Goal: Answer question/provide support

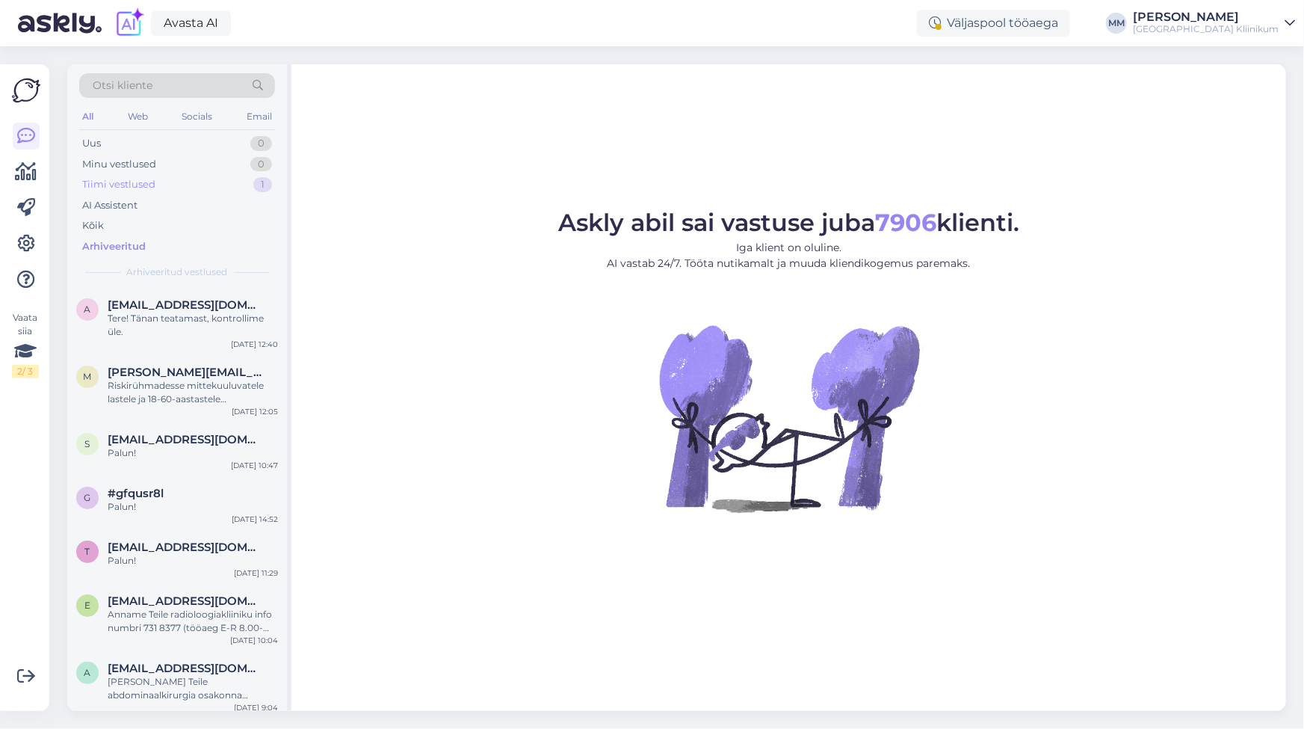
click at [142, 186] on div "Tiimi vestlused" at bounding box center [118, 184] width 73 height 15
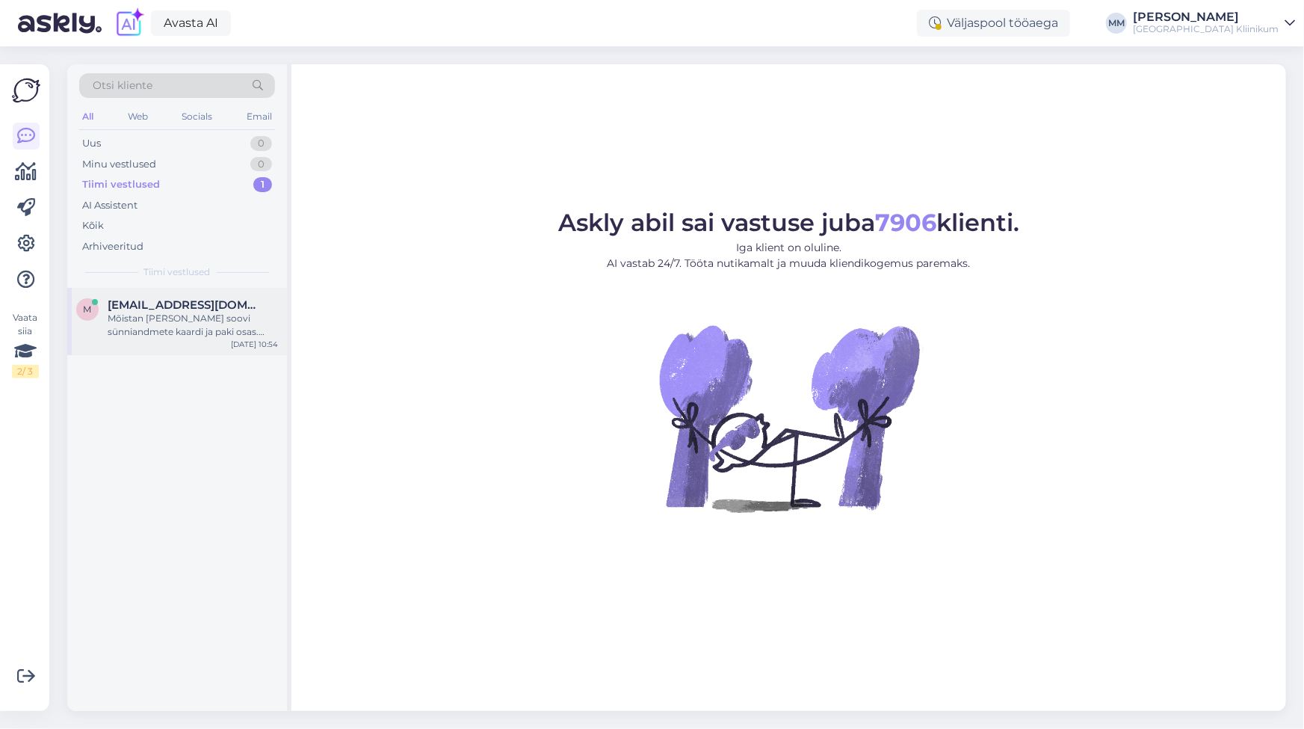
click at [176, 333] on div "Mõistan [PERSON_NAME] soovi sünniandmete kaardi ja paki osas. Edastan Teie päri…" at bounding box center [193, 325] width 170 height 27
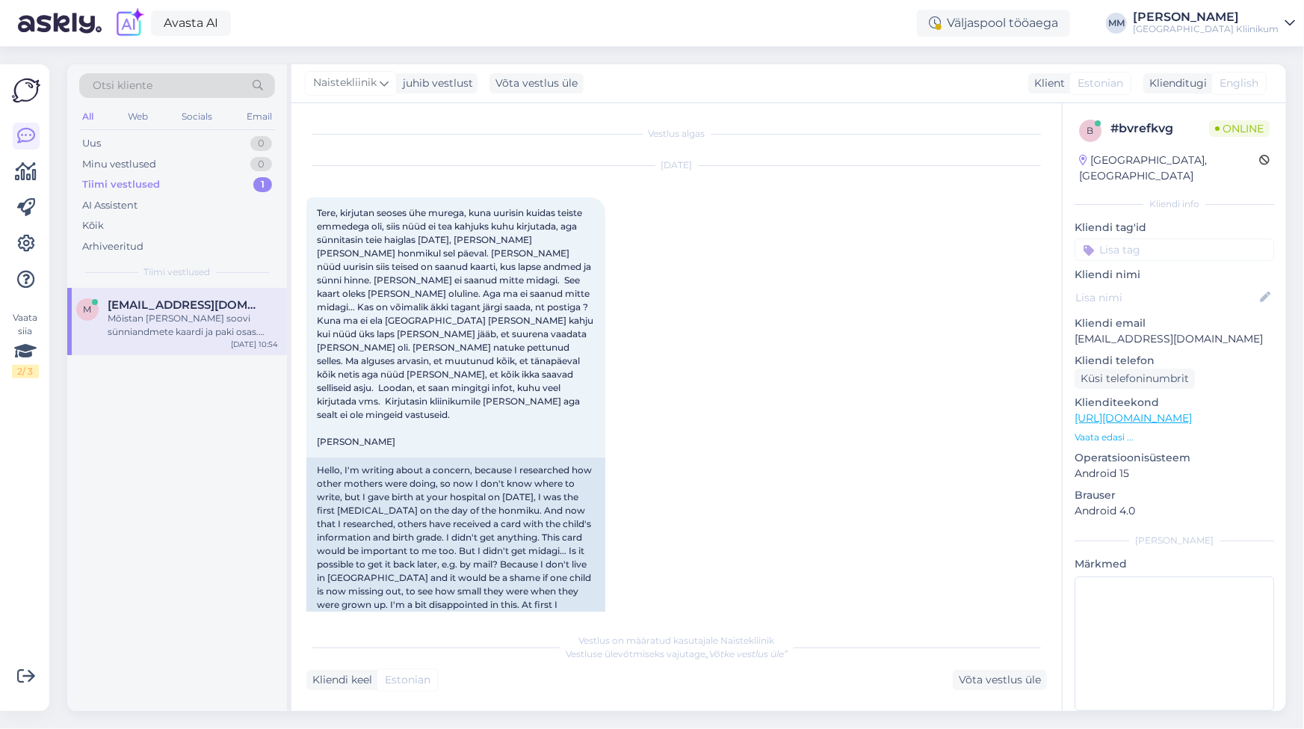
scroll to position [401, 0]
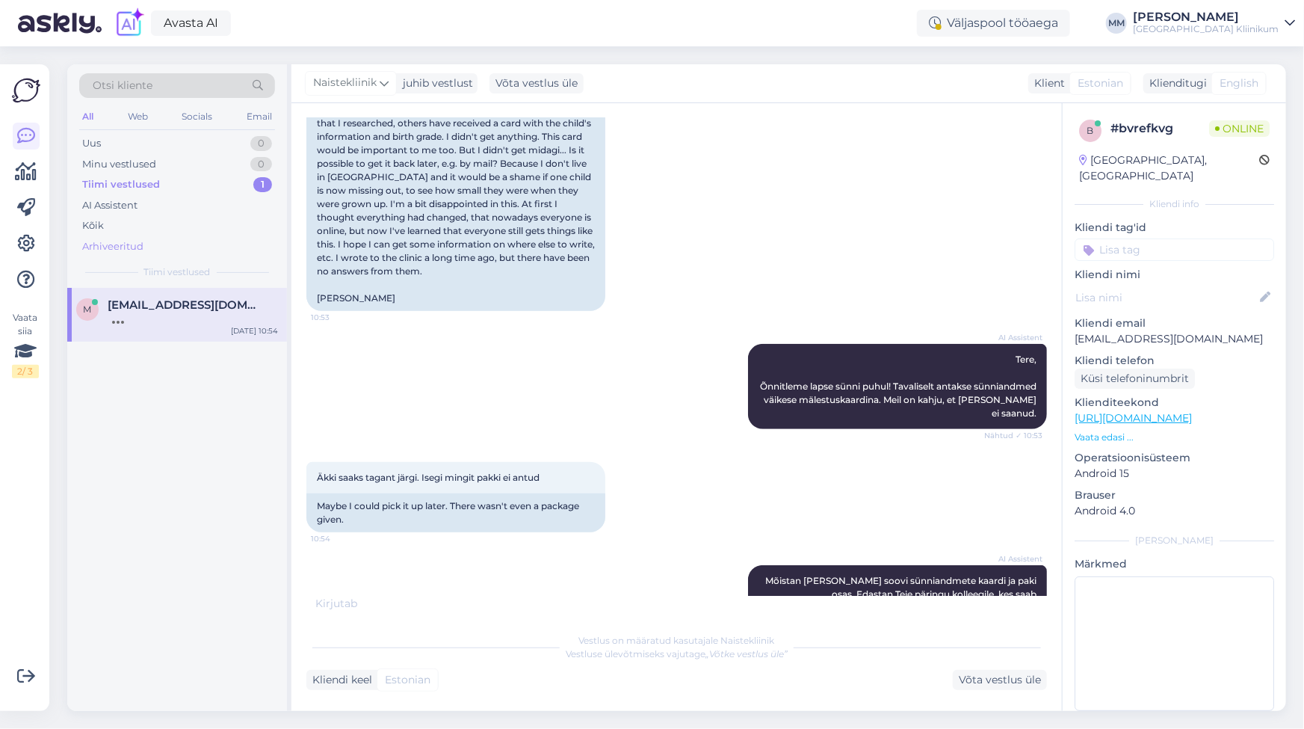
click at [130, 240] on div "Arhiveeritud" at bounding box center [112, 246] width 61 height 15
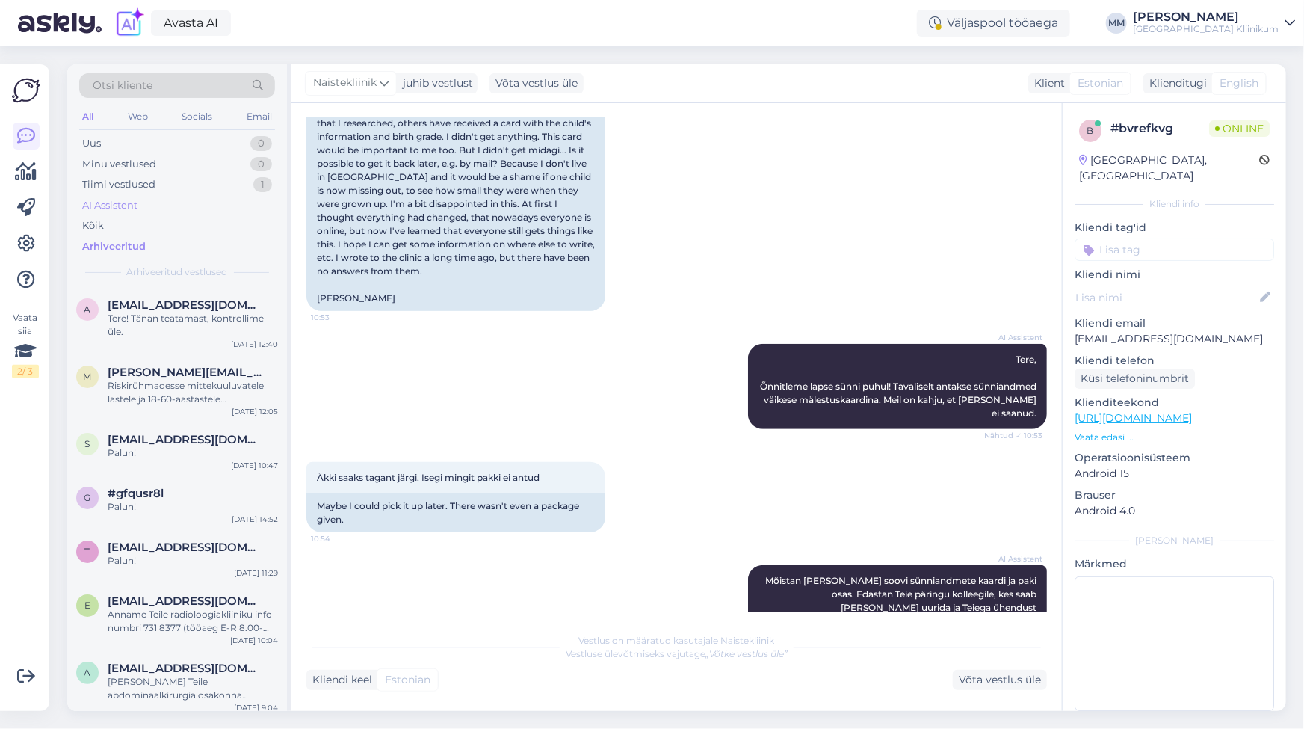
click at [105, 203] on div "AI Assistent" at bounding box center [109, 205] width 55 height 15
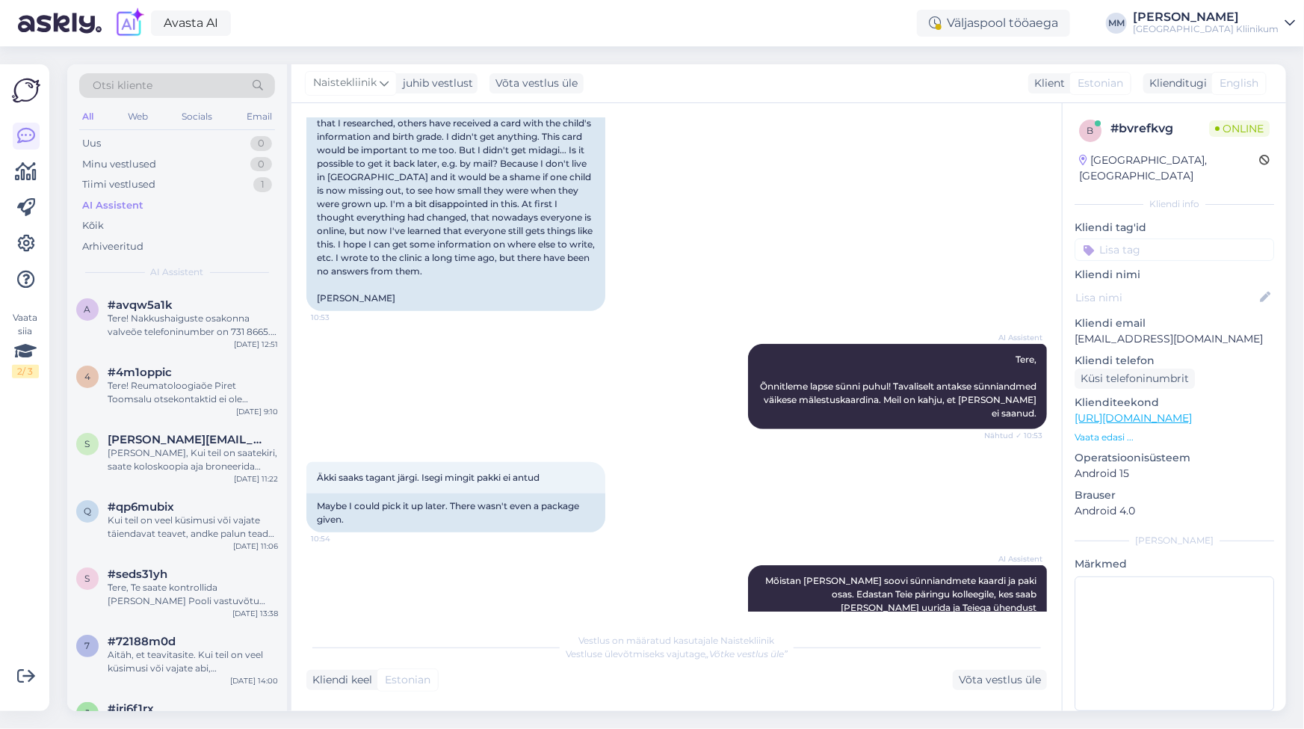
scroll to position [490, 0]
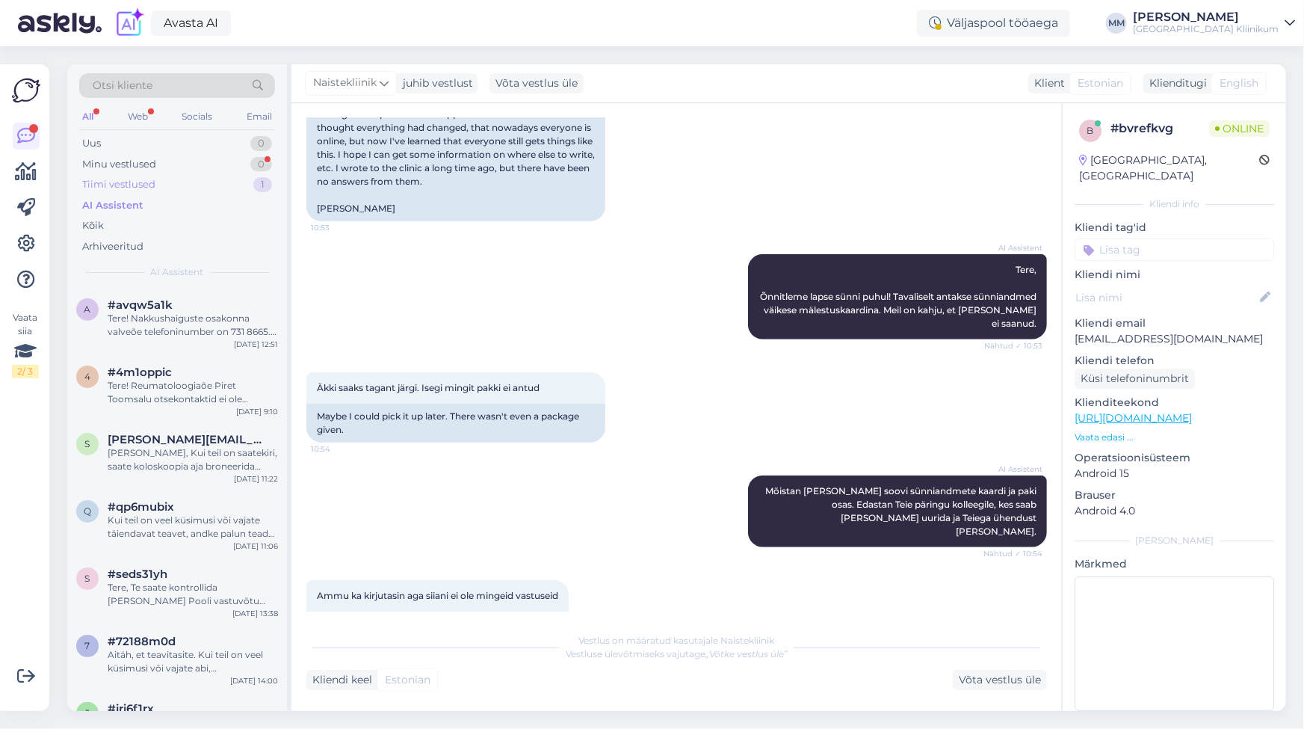
click at [137, 189] on div "Tiimi vestlused" at bounding box center [118, 184] width 73 height 15
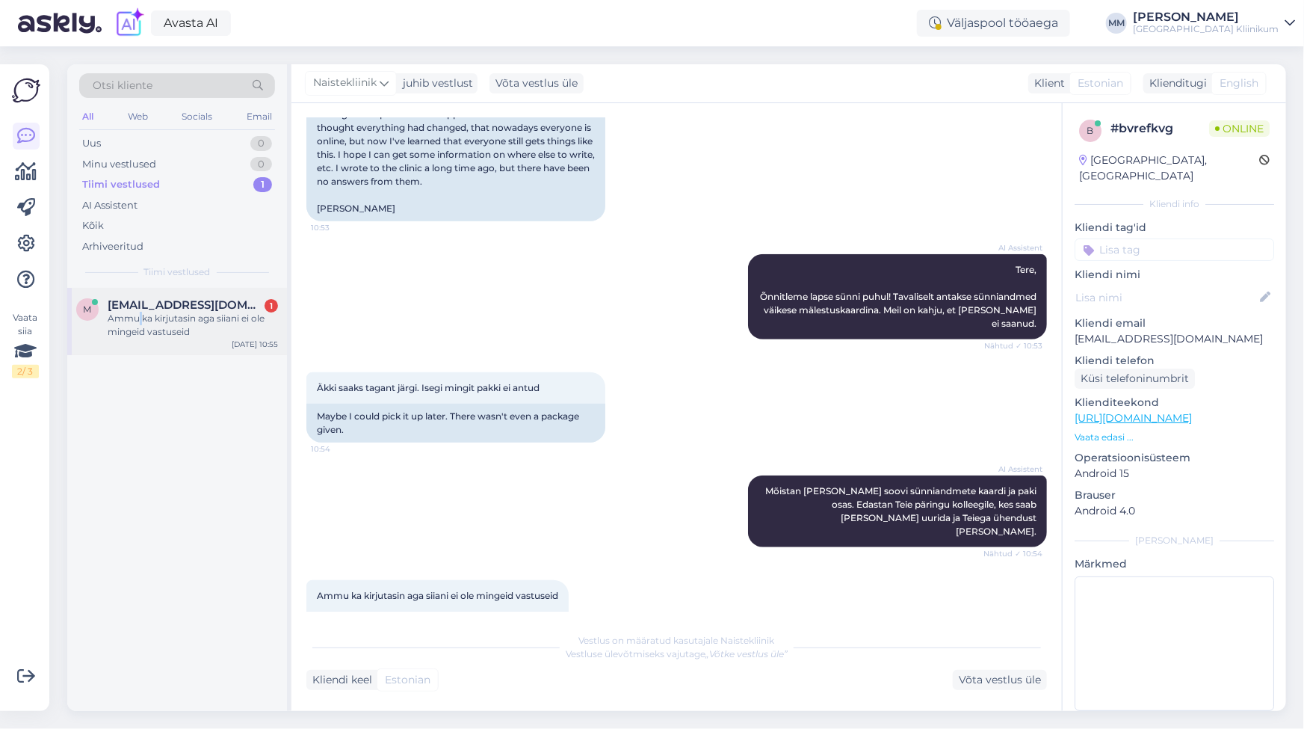
click at [139, 316] on div "Ammu ka kirjutasin aga siiani ei ole mingeid vastuseid" at bounding box center [193, 325] width 170 height 27
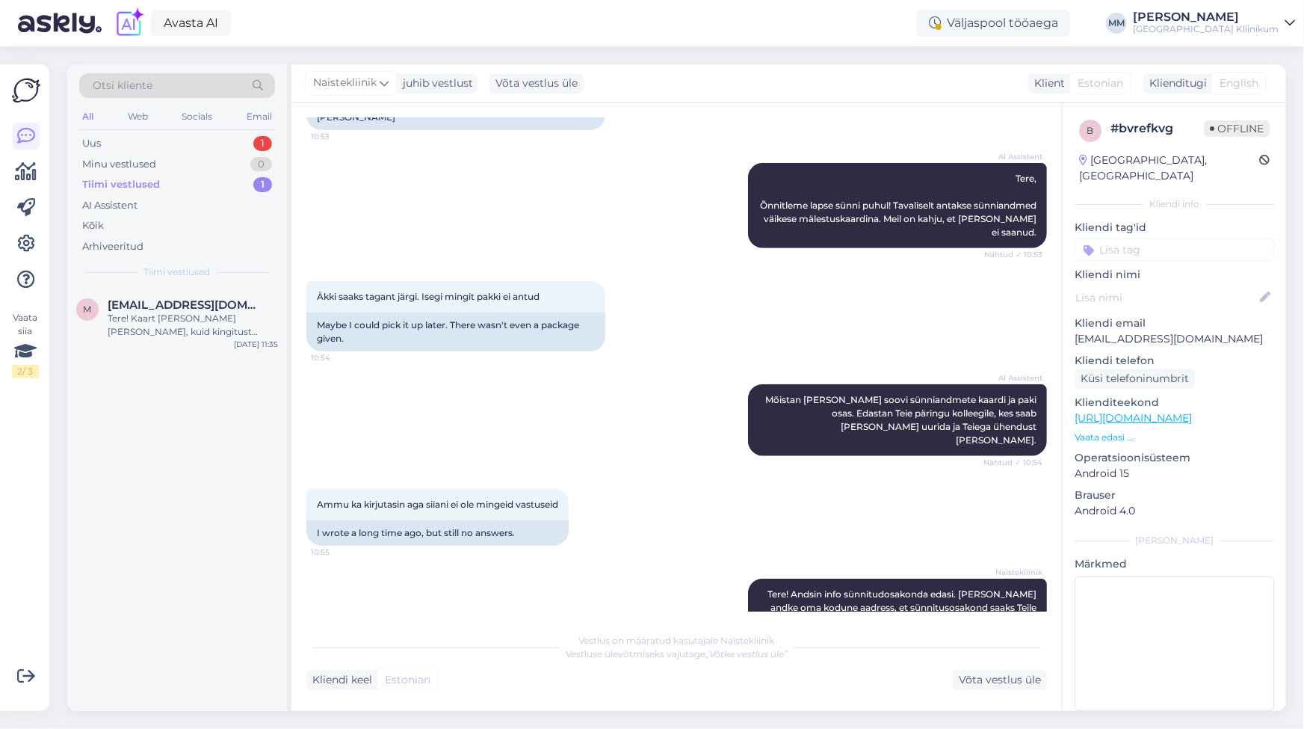
scroll to position [435, 0]
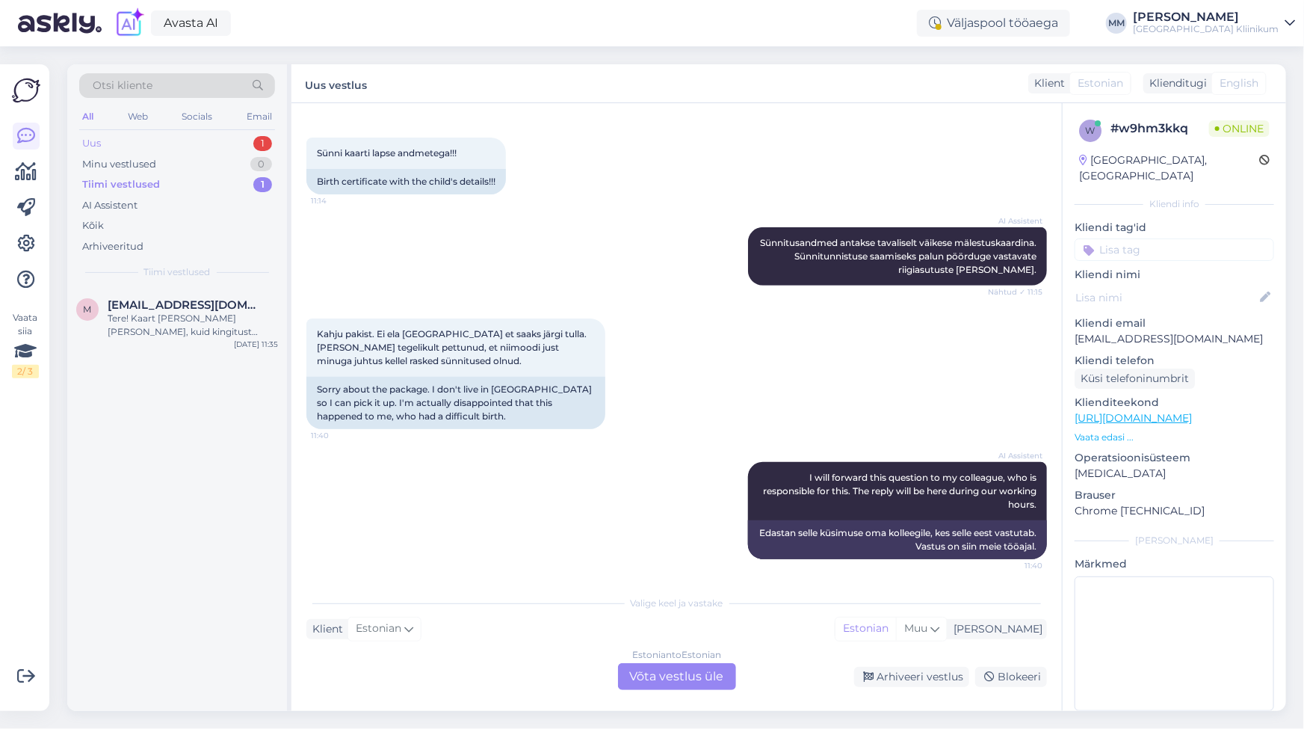
click at [113, 142] on div "Uus 1" at bounding box center [177, 143] width 196 height 21
click at [148, 328] on div "I will forward this question to my colleague, who is responsible for this. The …" at bounding box center [193, 325] width 170 height 27
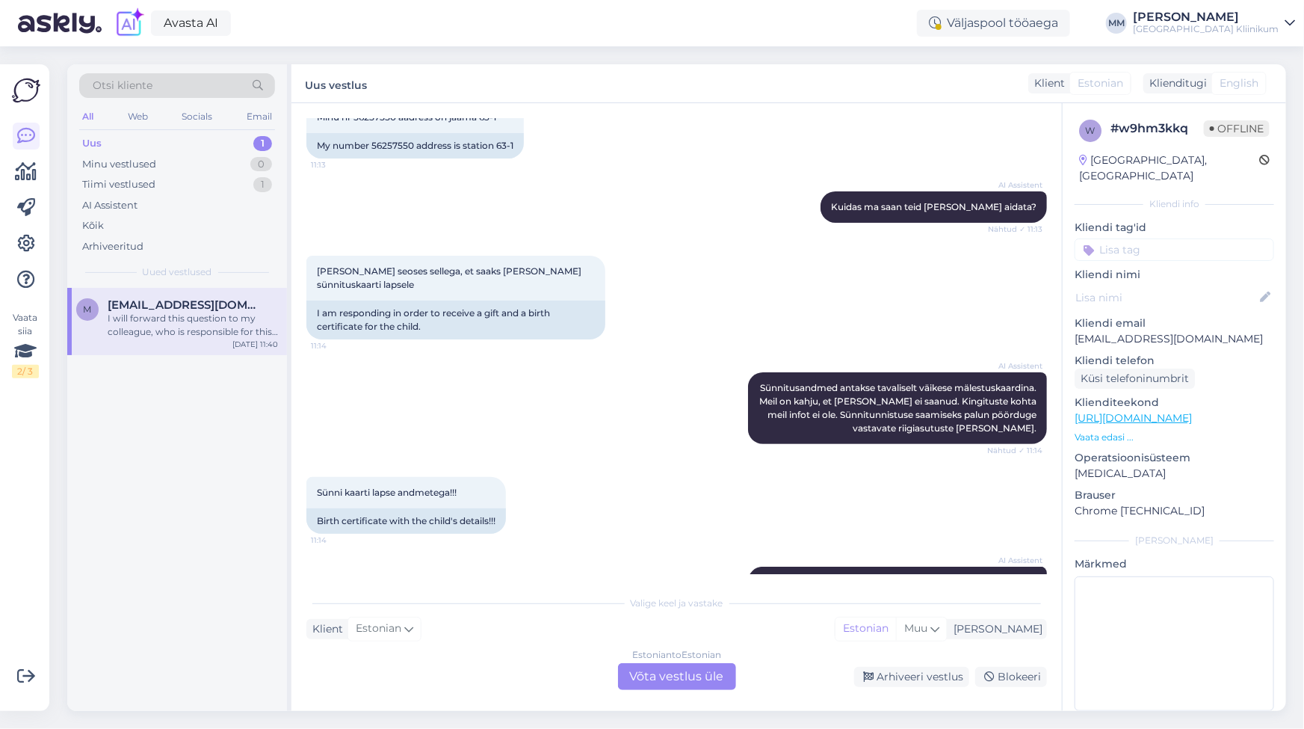
scroll to position [0, 0]
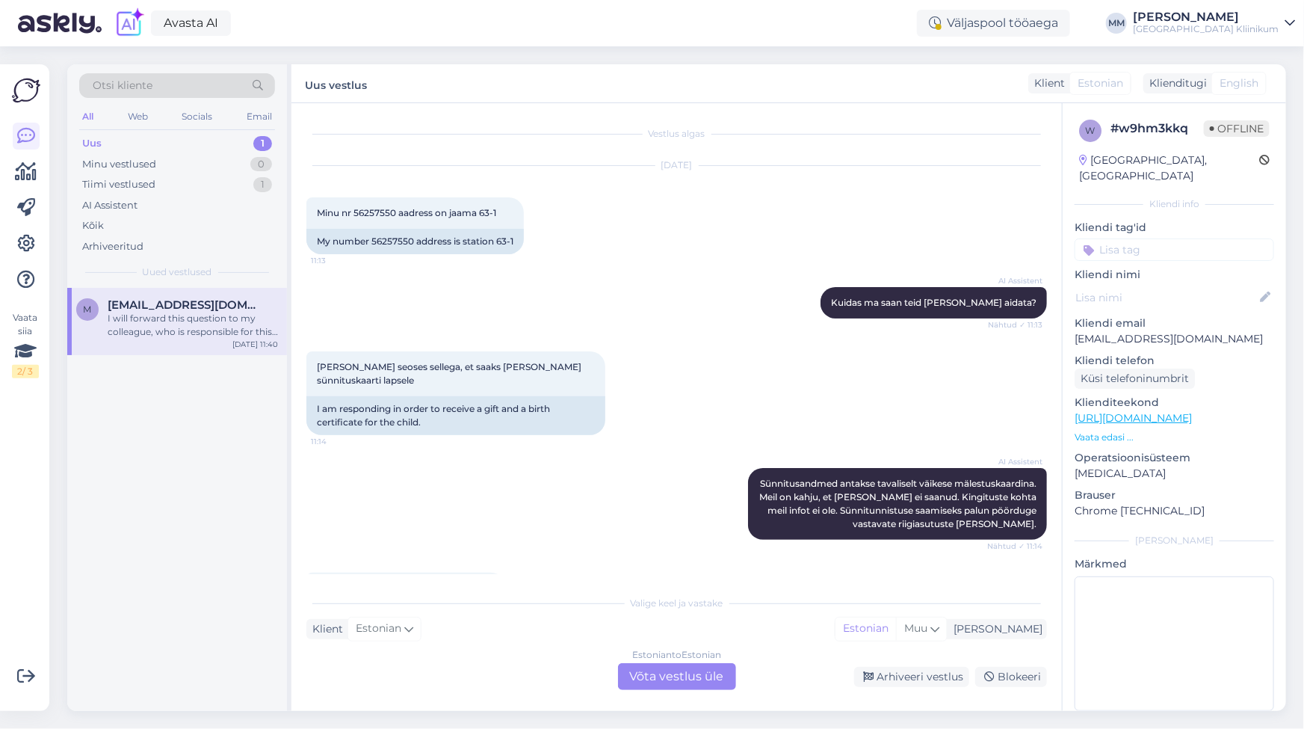
click at [674, 680] on div "Estonian to Estonian Võta vestlus üle" at bounding box center [677, 676] width 118 height 27
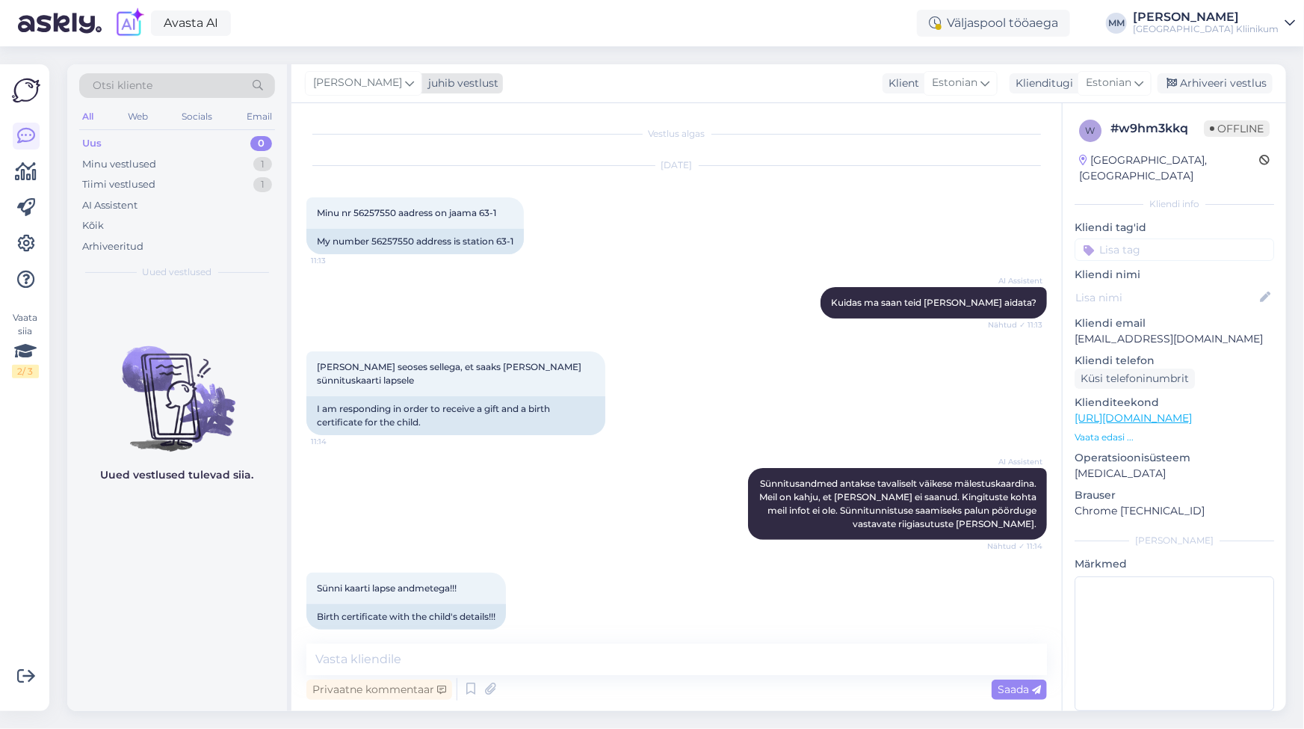
click at [414, 87] on icon at bounding box center [409, 83] width 9 height 16
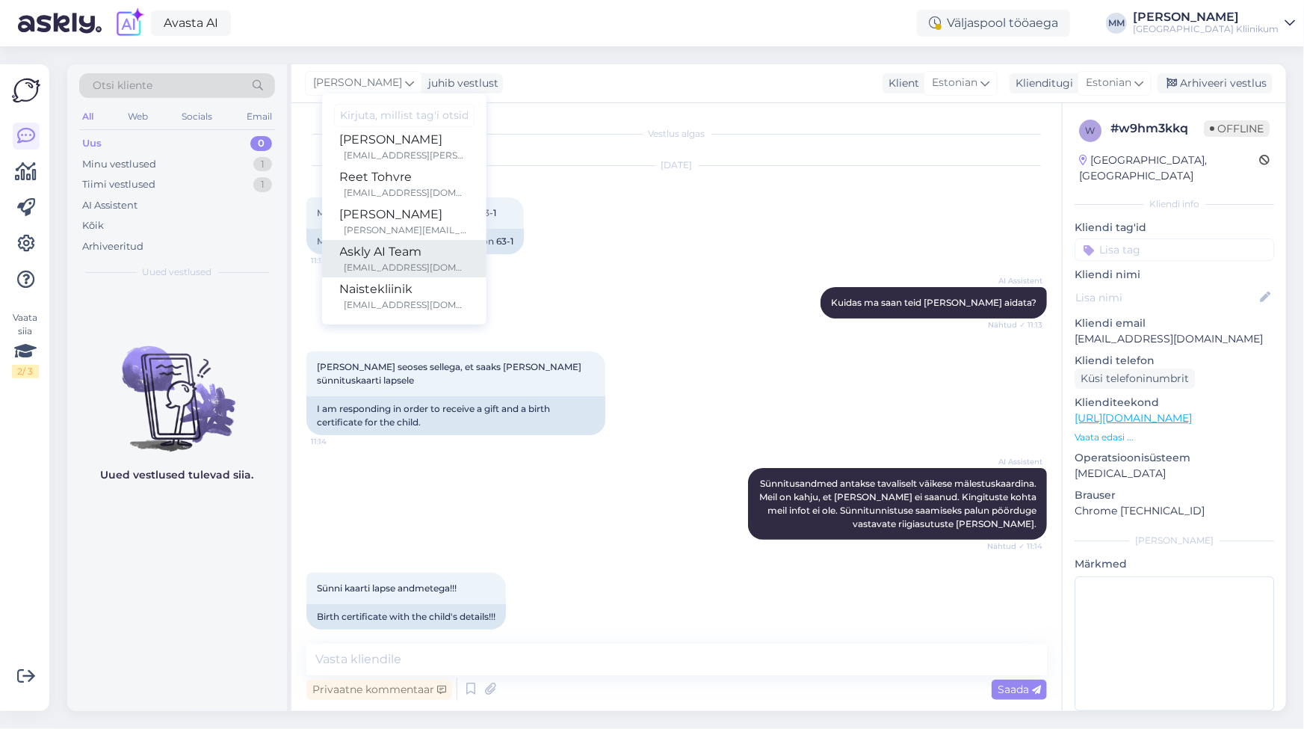
scroll to position [86, 0]
click at [362, 289] on div "Naistekliinik" at bounding box center [404, 288] width 129 height 18
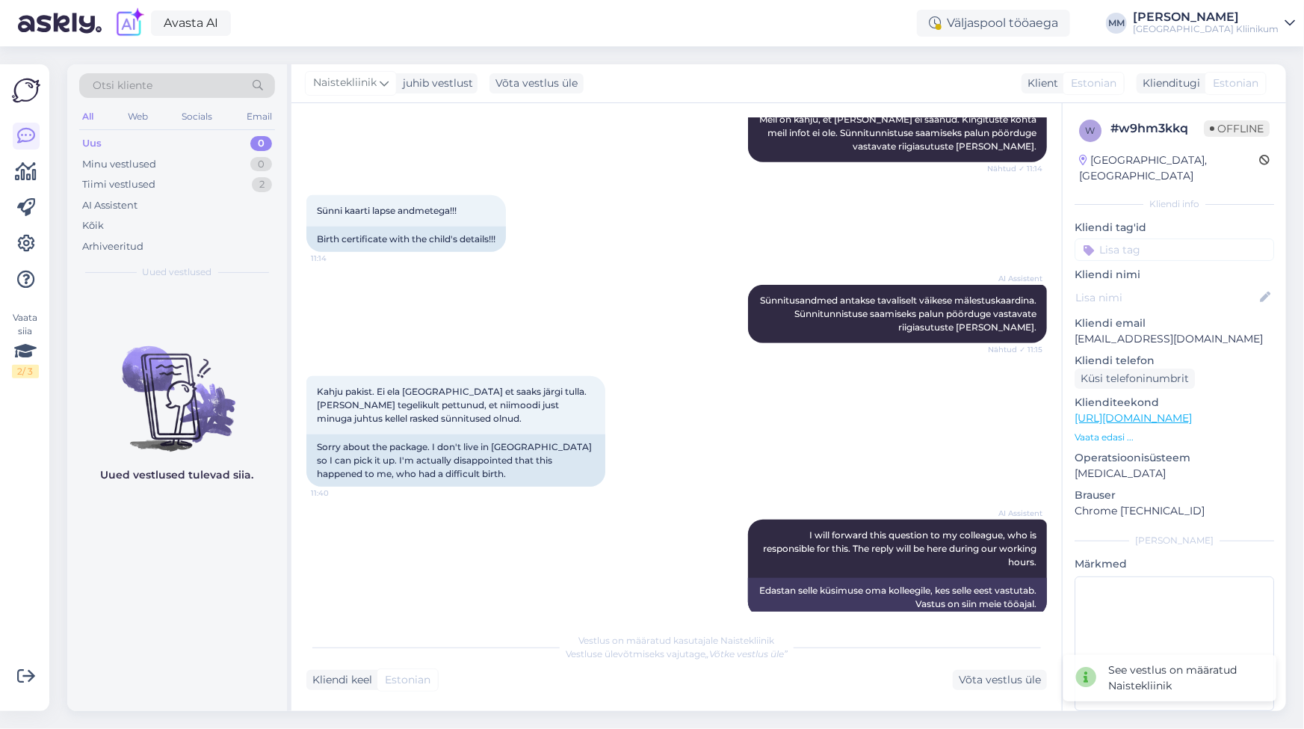
scroll to position [398, 0]
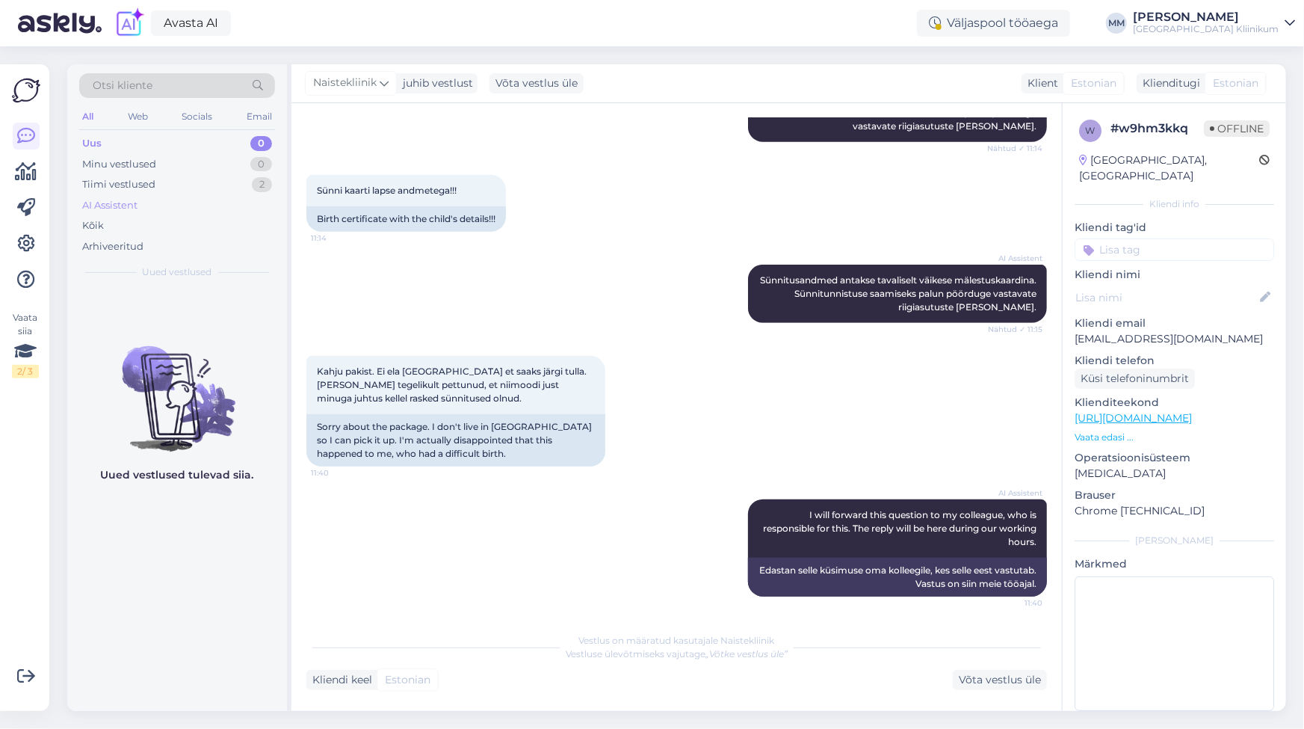
click at [108, 207] on div "AI Assistent" at bounding box center [109, 205] width 55 height 15
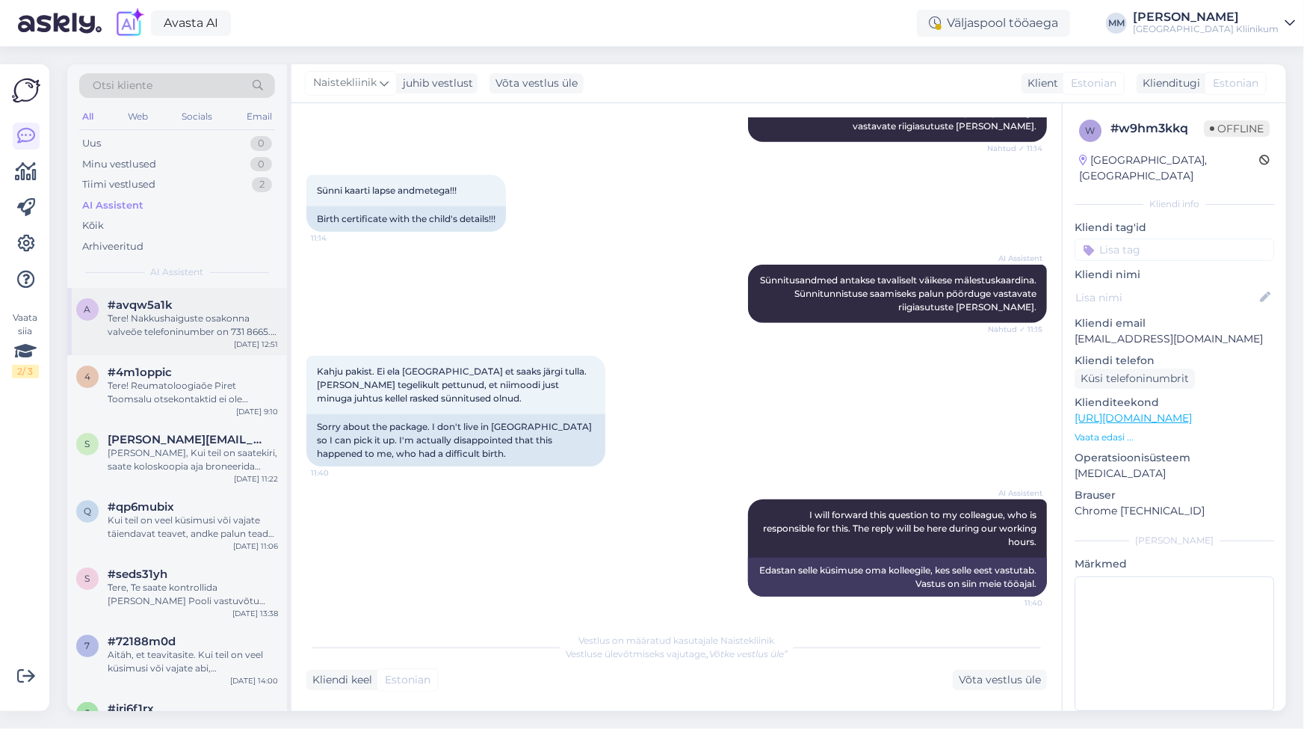
click at [161, 314] on div "Tere! Nakkushaiguste osakonna valveõe telefoninumber on 731 8665. Patsiendi sei…" at bounding box center [193, 325] width 170 height 27
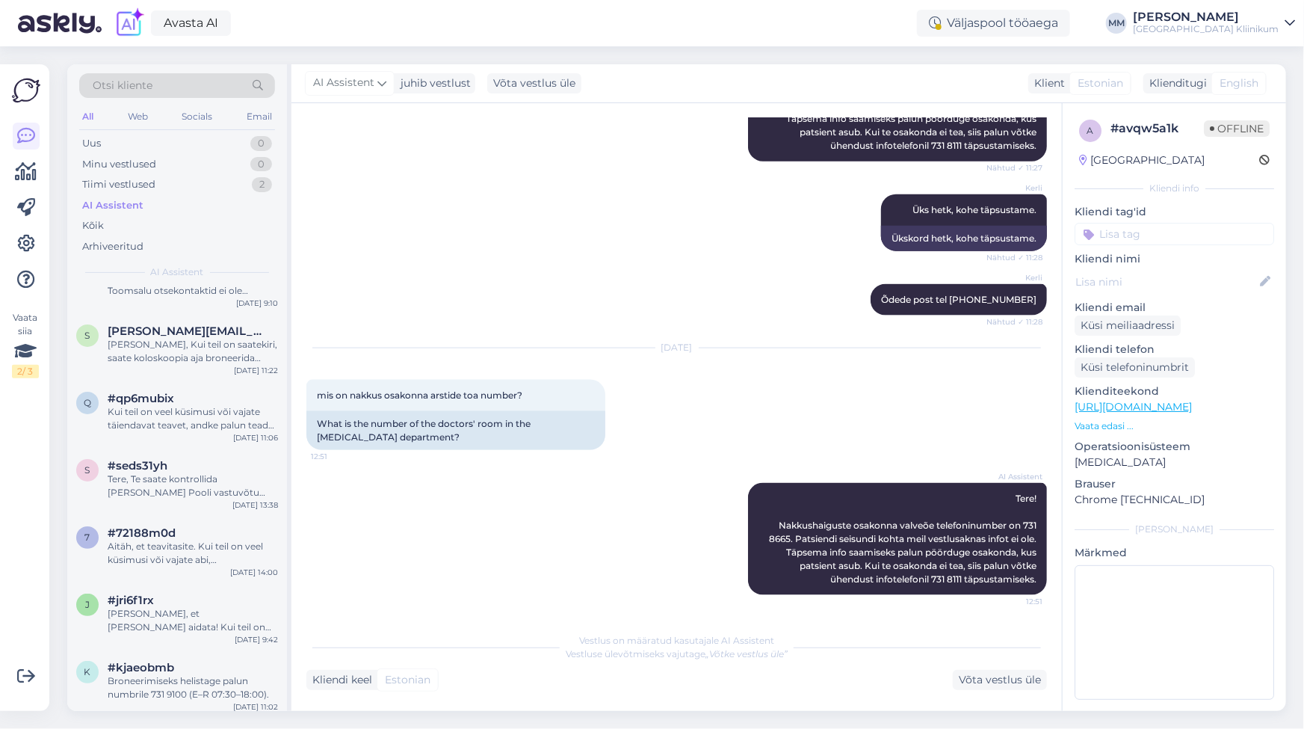
scroll to position [0, 0]
